Goal: Task Accomplishment & Management: Complete application form

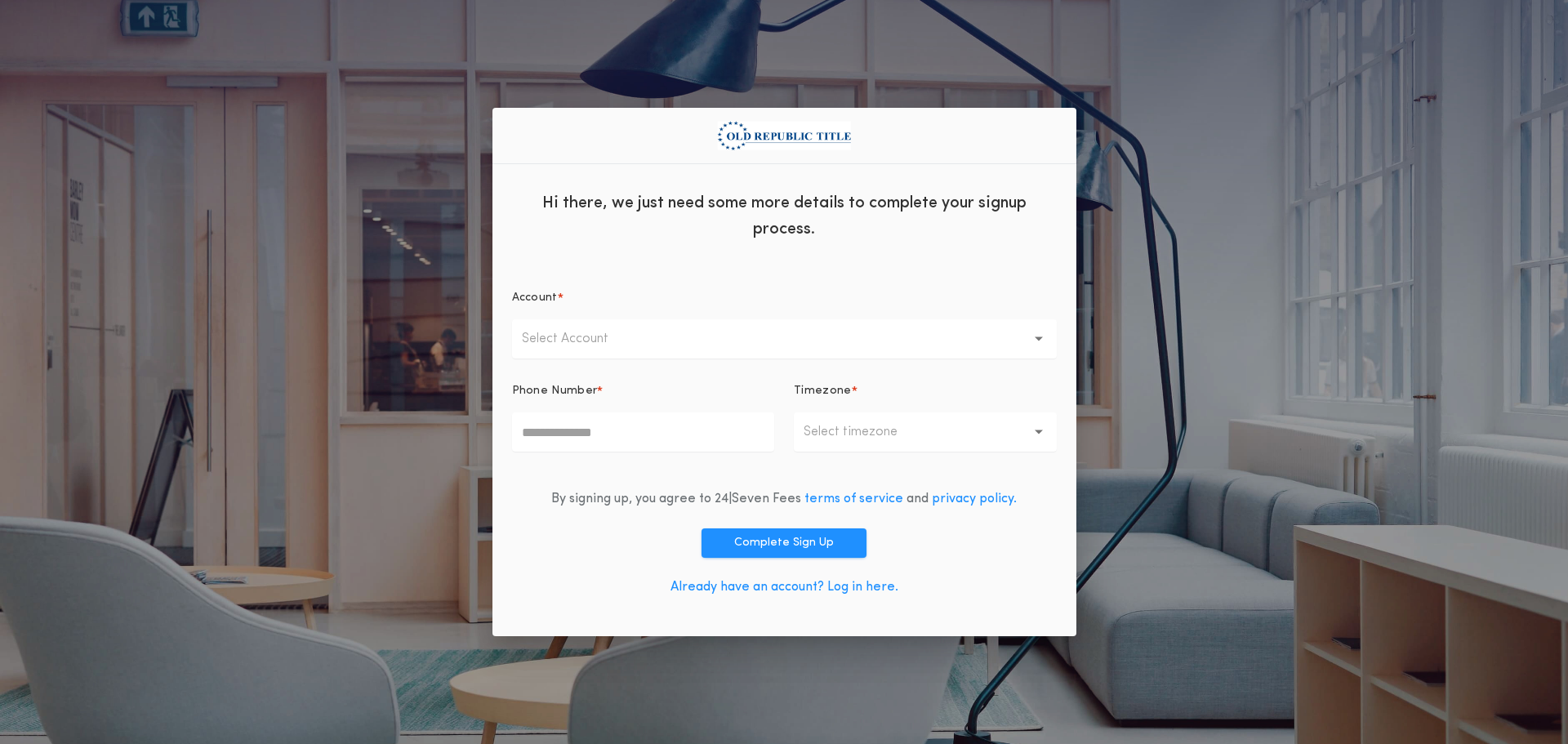
click at [608, 344] on p "Select Account" at bounding box center [578, 339] width 113 height 20
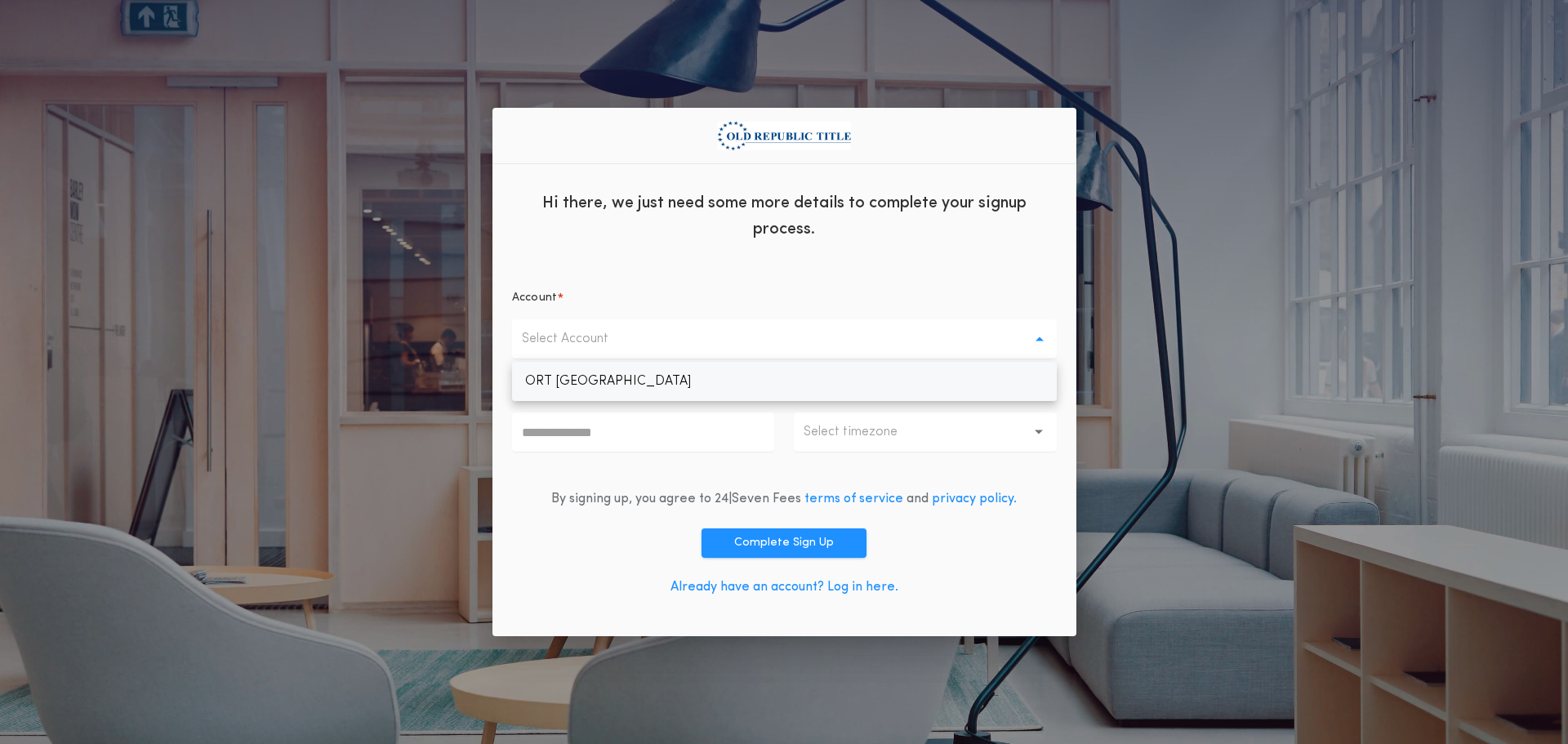
click at [575, 380] on p "ORT Chicago" at bounding box center [784, 381] width 544 height 40
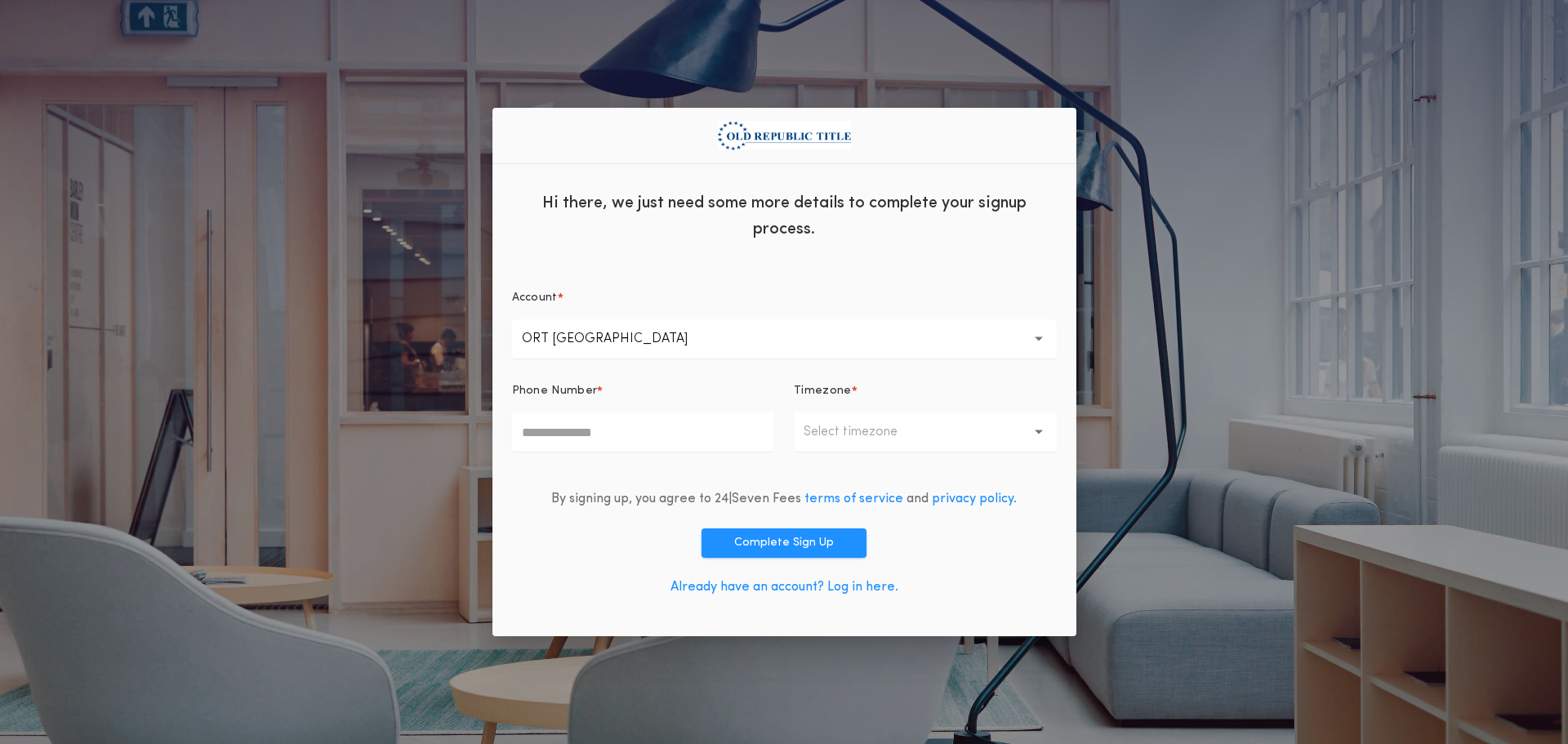
click at [576, 437] on input "Phone Number *" at bounding box center [643, 432] width 263 height 40
type input "**********"
click at [850, 431] on p "Select timezone" at bounding box center [863, 432] width 120 height 20
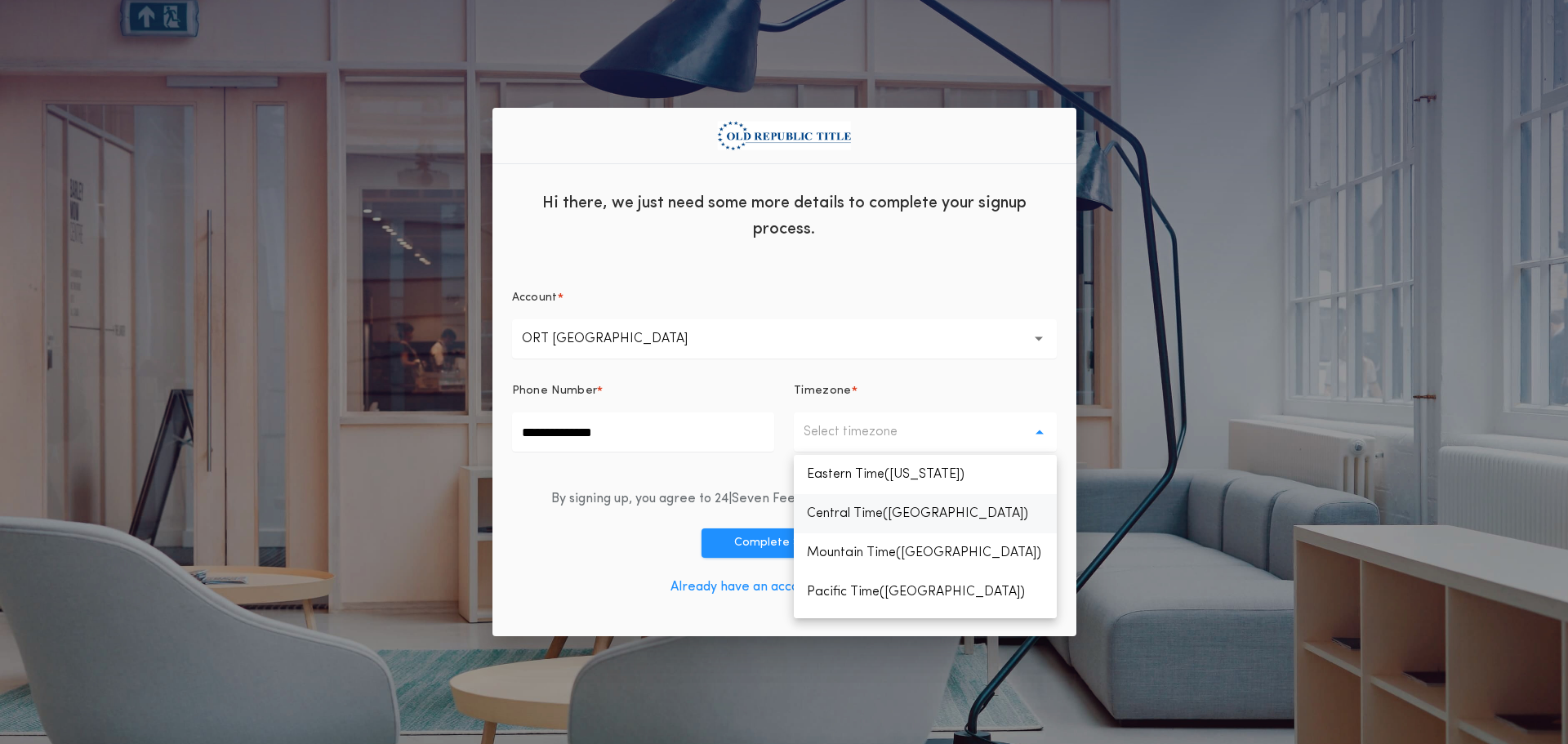
click at [847, 503] on p "Central Time(Chicago)" at bounding box center [925, 514] width 263 height 40
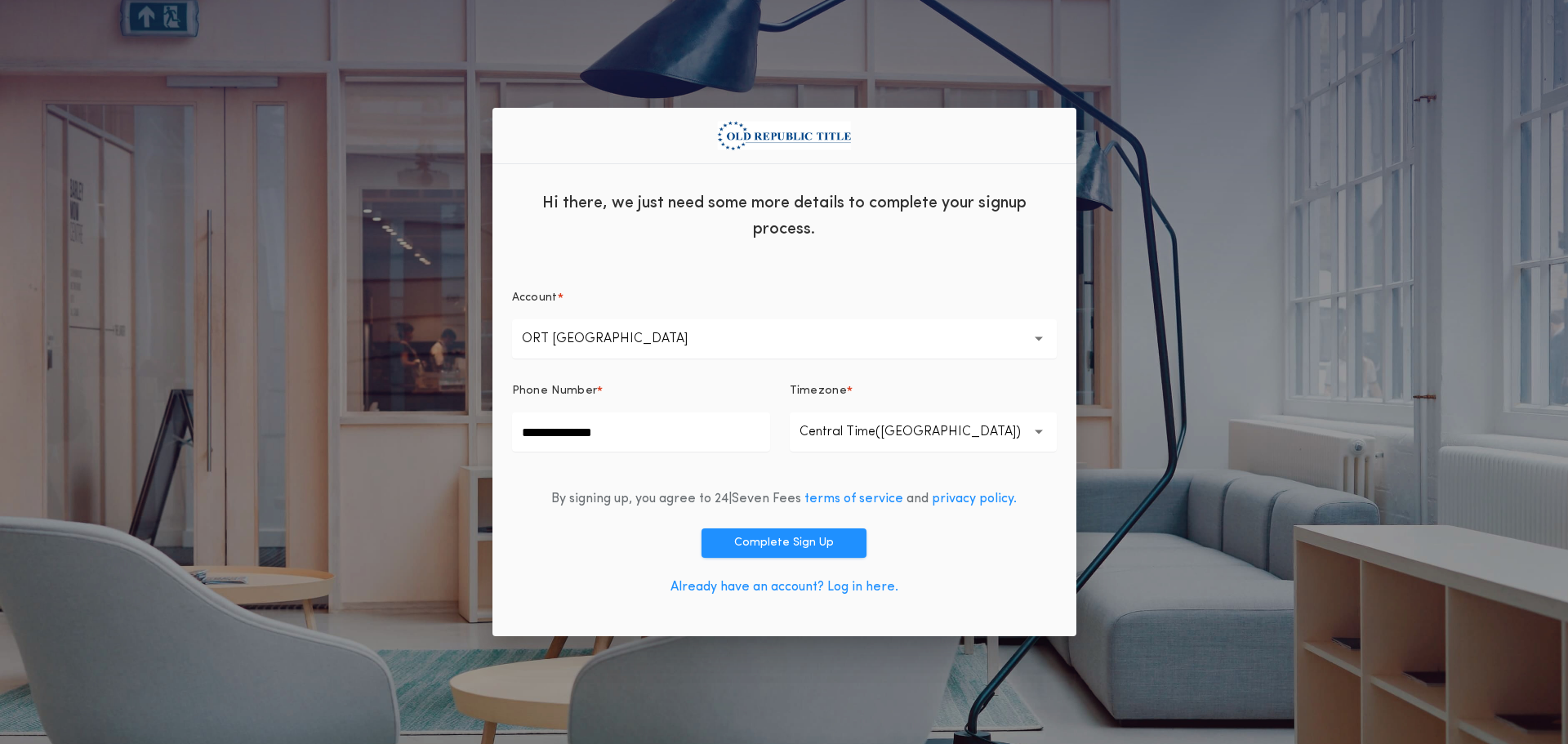
click at [753, 590] on link "Already have an account? Log in here." at bounding box center [784, 587] width 228 height 13
click at [786, 585] on link "Already have an account? Log in here." at bounding box center [784, 587] width 228 height 13
click at [1026, 334] on button "Select Account" at bounding box center [784, 339] width 544 height 40
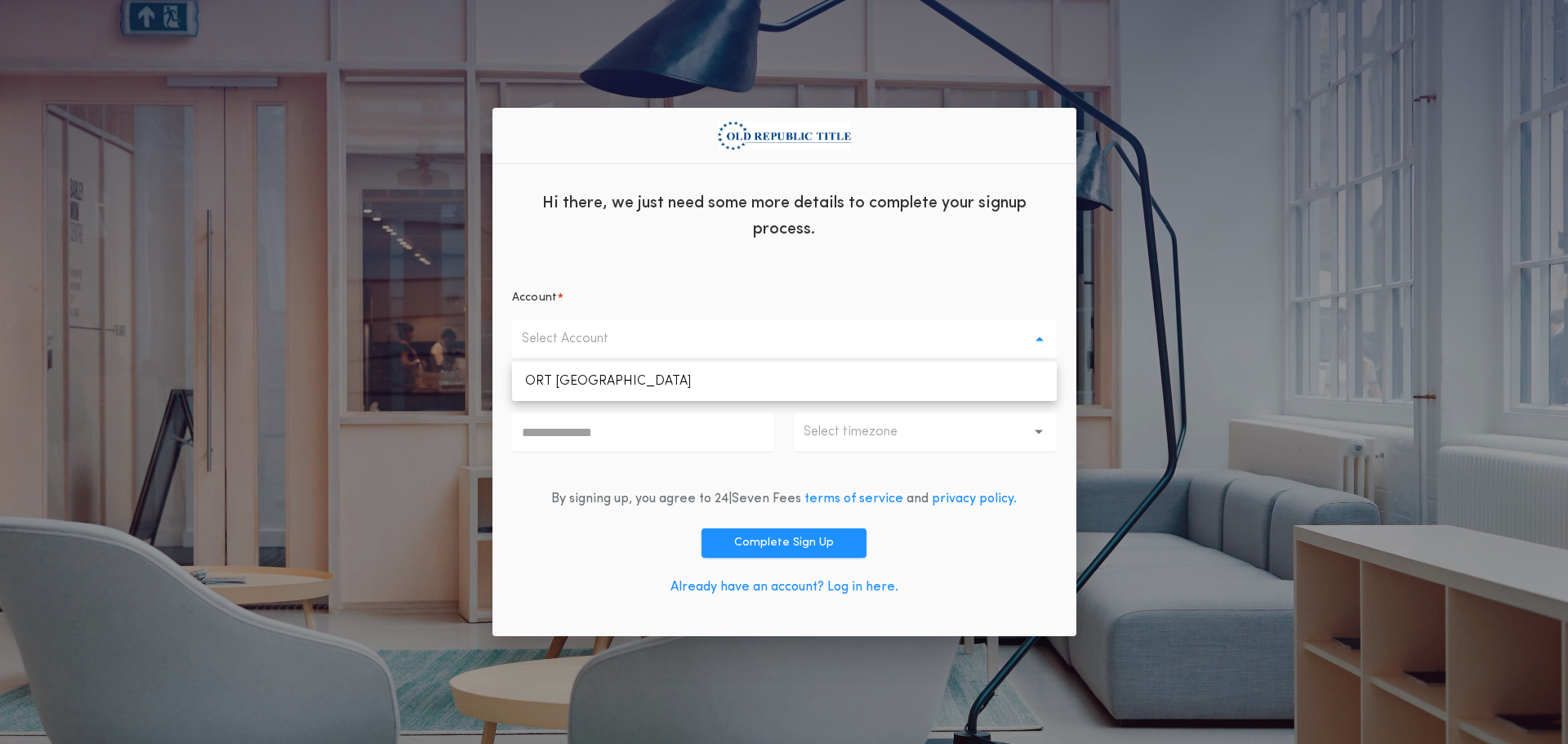
click at [1026, 334] on button "Select Account" at bounding box center [784, 339] width 544 height 40
